Goal: Entertainment & Leisure: Consume media (video, audio)

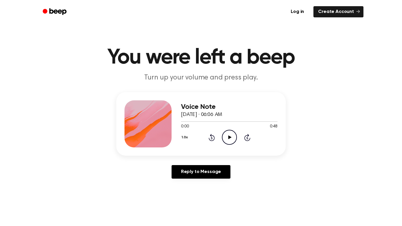
click at [232, 136] on icon "Play Audio" at bounding box center [229, 137] width 15 height 15
click at [230, 136] on icon "Pause Audio" at bounding box center [229, 137] width 15 height 15
click at [233, 137] on icon "Play Audio" at bounding box center [229, 137] width 15 height 15
click at [212, 117] on span "[DATE] · 06:06 AM" at bounding box center [201, 114] width 41 height 5
click at [186, 138] on button "1.0x" at bounding box center [185, 137] width 9 height 10
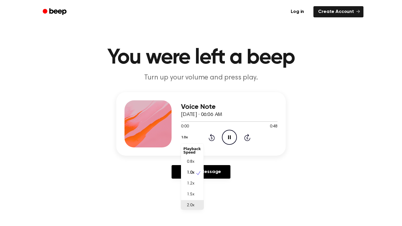
scroll to position [1, 0]
click at [191, 204] on span "2.0x" at bounding box center [190, 204] width 7 height 6
click at [235, 130] on icon "Pause Audio" at bounding box center [229, 137] width 15 height 15
click at [230, 139] on icon "Play Audio" at bounding box center [229, 137] width 15 height 15
click at [234, 137] on icon "Pause Audio" at bounding box center [229, 137] width 15 height 15
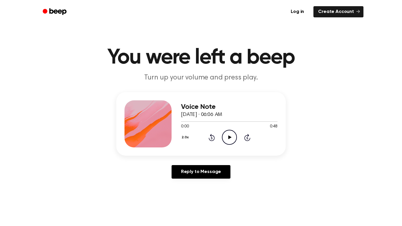
click at [227, 141] on icon "Play Audio" at bounding box center [229, 137] width 15 height 15
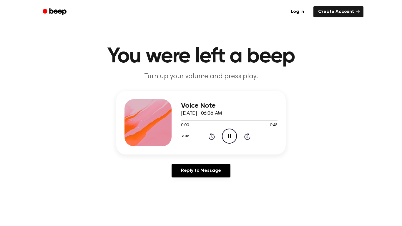
click at [234, 142] on circle at bounding box center [229, 136] width 14 height 14
click at [230, 134] on icon "Play Audio" at bounding box center [229, 136] width 15 height 15
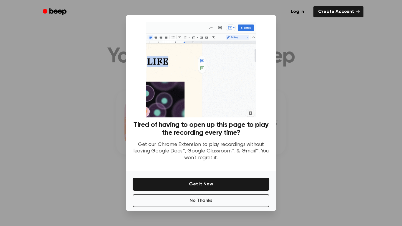
click at [309, 189] on div at bounding box center [201, 113] width 402 height 226
click at [249, 202] on button "No Thanks" at bounding box center [201, 200] width 137 height 13
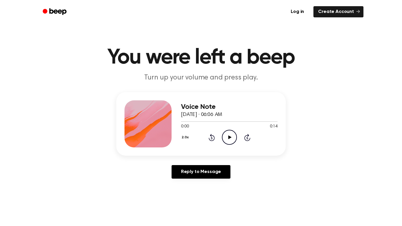
click at [224, 137] on icon "Play Audio" at bounding box center [229, 137] width 15 height 15
click at [229, 130] on circle at bounding box center [229, 137] width 14 height 14
click at [235, 136] on icon "Play Audio" at bounding box center [229, 137] width 15 height 15
click at [230, 140] on icon "Pause Audio" at bounding box center [229, 137] width 15 height 15
click at [230, 140] on icon "Play Audio" at bounding box center [229, 137] width 15 height 15
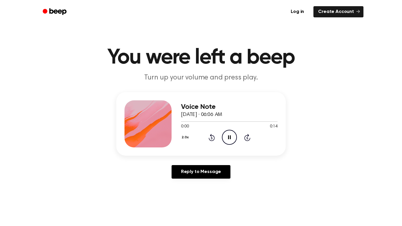
click at [230, 140] on icon "Pause Audio" at bounding box center [229, 137] width 15 height 15
click at [230, 140] on icon "Play Audio" at bounding box center [229, 137] width 15 height 15
click at [230, 140] on icon "Pause Audio" at bounding box center [229, 137] width 15 height 15
click at [234, 138] on icon "Play Audio" at bounding box center [229, 137] width 15 height 15
click at [231, 137] on icon "Pause Audio" at bounding box center [229, 137] width 15 height 15
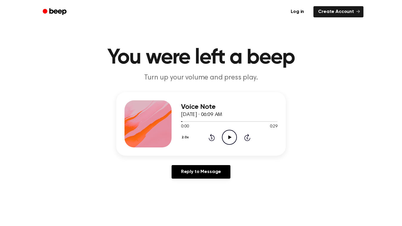
click at [231, 138] on icon "Play Audio" at bounding box center [229, 137] width 15 height 15
click at [231, 140] on icon "Pause Audio" at bounding box center [229, 137] width 15 height 15
click at [230, 141] on icon "Play Audio" at bounding box center [229, 137] width 15 height 15
click at [248, 138] on icon "Skip 5 seconds" at bounding box center [247, 138] width 6 height 8
click at [248, 136] on icon at bounding box center [247, 137] width 6 height 7
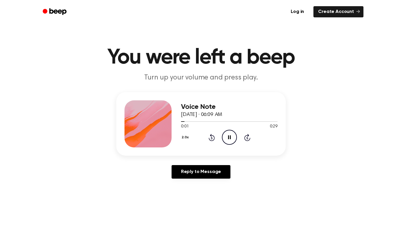
click at [247, 137] on icon "Skip 5 seconds" at bounding box center [247, 138] width 6 height 8
click at [215, 139] on div "2.0x Rewind 5 seconds Pause Audio Skip 5 seconds" at bounding box center [229, 137] width 96 height 15
click at [211, 139] on icon at bounding box center [211, 138] width 1 height 2
click at [209, 138] on icon "Rewind 5 seconds" at bounding box center [211, 138] width 6 height 8
click at [210, 138] on icon "Rewind 5 seconds" at bounding box center [211, 138] width 6 height 8
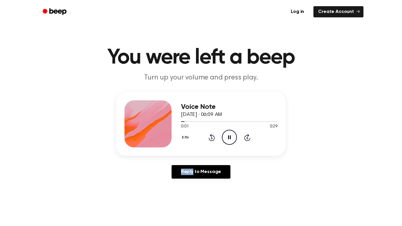
click at [210, 138] on icon "Rewind 5 seconds" at bounding box center [211, 138] width 6 height 8
click at [248, 142] on div "2.0x Rewind 5 seconds Pause Audio Skip 5 seconds" at bounding box center [229, 137] width 96 height 15
click at [243, 135] on div "2.0x Rewind 5 seconds Pause Audio Skip 5 seconds" at bounding box center [229, 137] width 96 height 15
click at [245, 137] on icon "Skip 5 seconds" at bounding box center [247, 138] width 6 height 8
click at [227, 139] on icon "Pause Audio" at bounding box center [229, 137] width 15 height 15
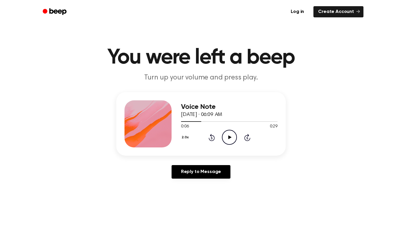
click at [234, 142] on icon "Play Audio" at bounding box center [229, 137] width 15 height 15
click at [247, 138] on icon "Skip 5 seconds" at bounding box center [247, 138] width 6 height 8
click at [248, 138] on icon "Skip 5 seconds" at bounding box center [247, 138] width 6 height 8
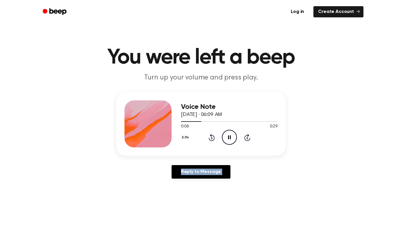
click at [248, 138] on icon "Skip 5 seconds" at bounding box center [247, 138] width 6 height 8
click at [230, 136] on icon at bounding box center [229, 137] width 3 height 4
